Goal: Navigation & Orientation: Find specific page/section

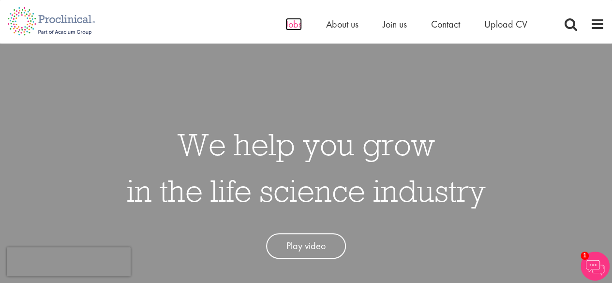
click at [288, 25] on span "Jobs" at bounding box center [293, 24] width 16 height 13
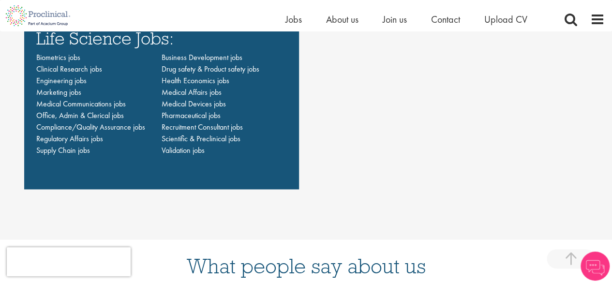
scroll to position [701, 0]
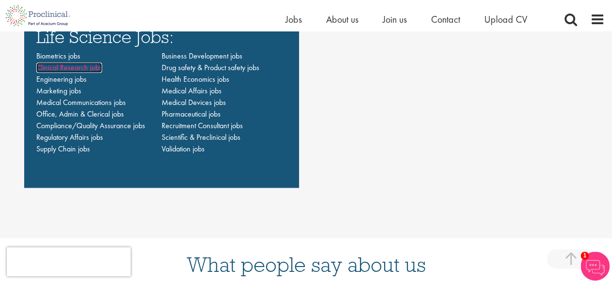
click at [92, 69] on span "Clinical Research jobs" at bounding box center [69, 67] width 66 height 10
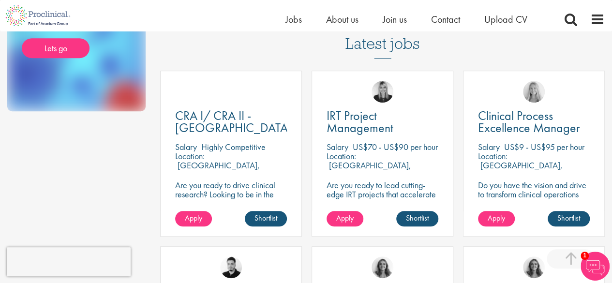
scroll to position [266, 0]
